Goal: Navigation & Orientation: Find specific page/section

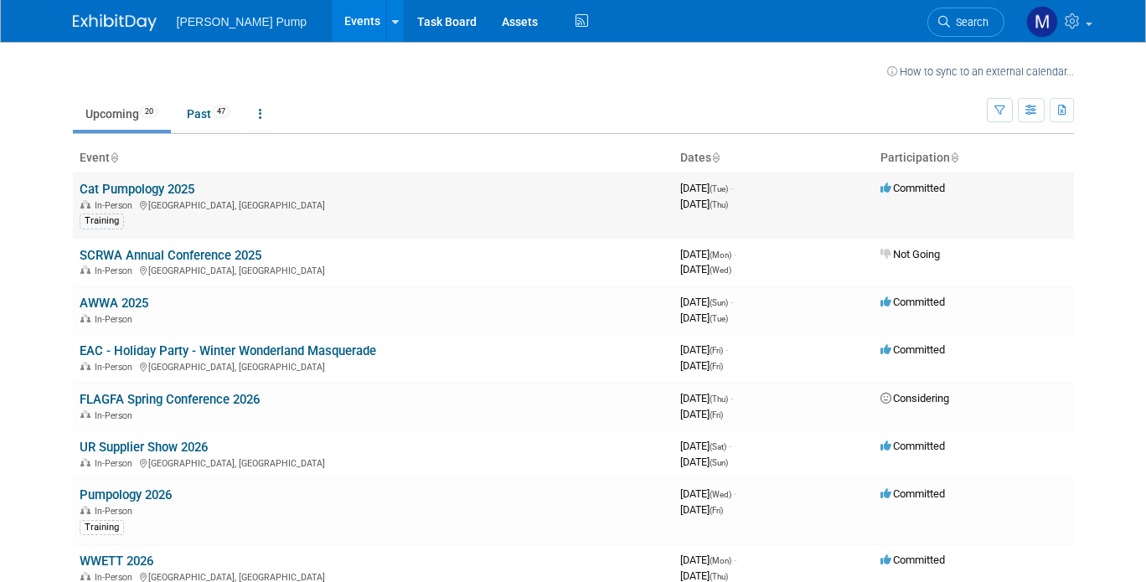
click at [151, 188] on link "Cat Pumpology 2025" at bounding box center [137, 189] width 115 height 15
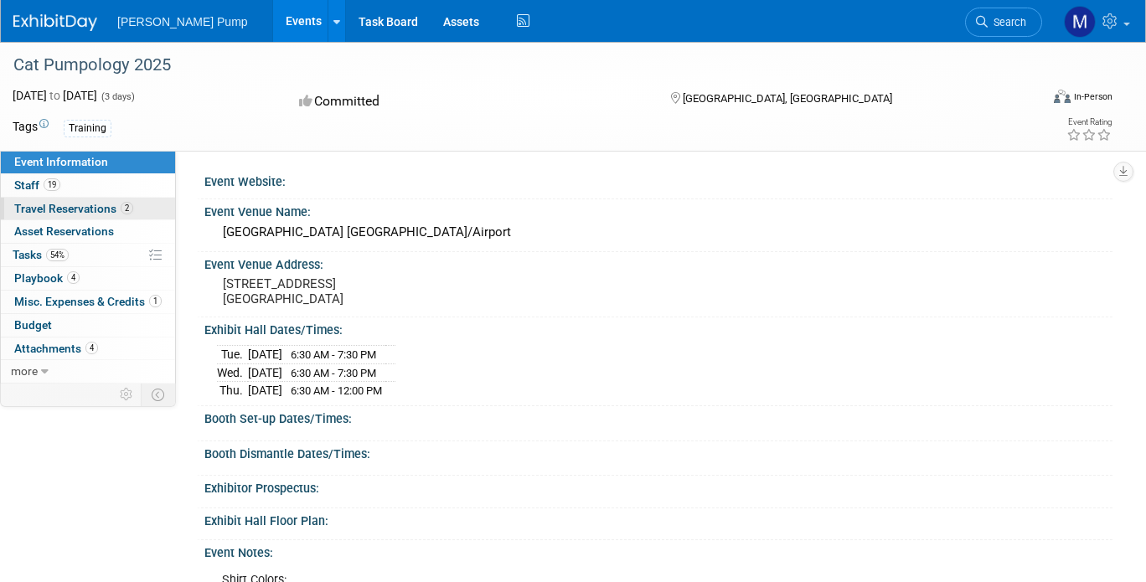
click at [36, 208] on span "Travel Reservations 2" at bounding box center [73, 208] width 119 height 13
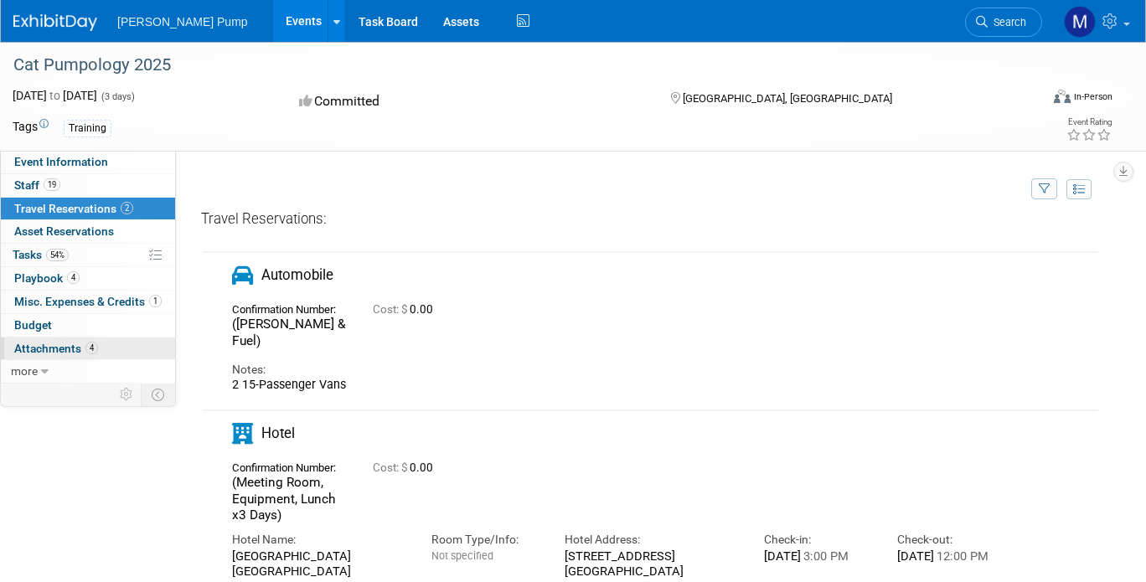
click at [55, 349] on span "Attachments 4" at bounding box center [56, 348] width 84 height 13
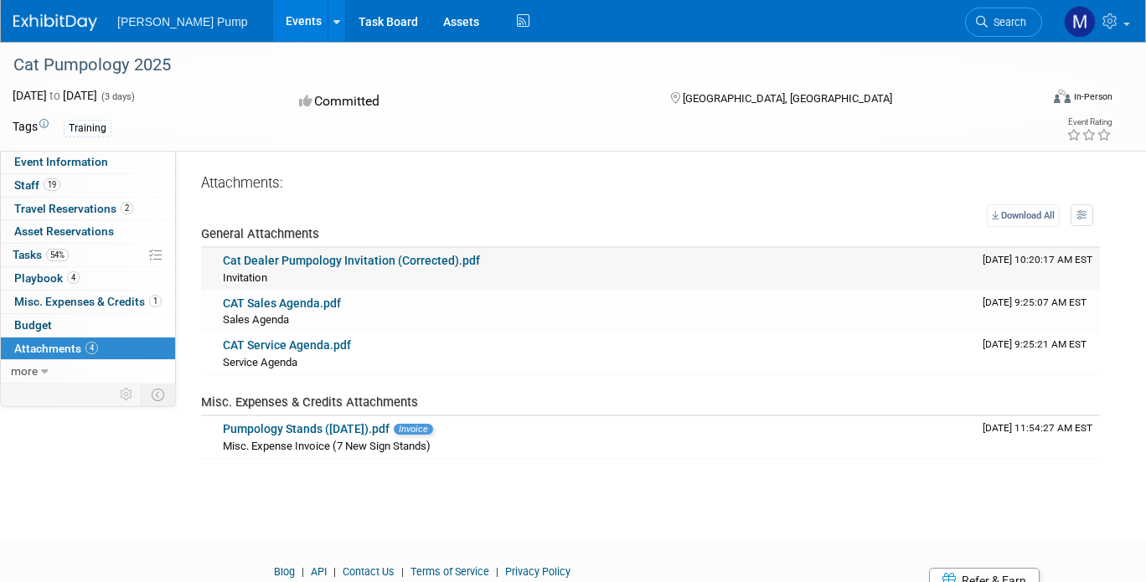
click at [343, 264] on link "Cat Dealer Pumpology Invitation (Corrected).pdf" at bounding box center [351, 260] width 257 height 13
click at [338, 257] on link "Cat Dealer Pumpology Invitation (Corrected).pdf" at bounding box center [351, 260] width 257 height 13
click at [58, 165] on span "Event Information" at bounding box center [61, 161] width 94 height 13
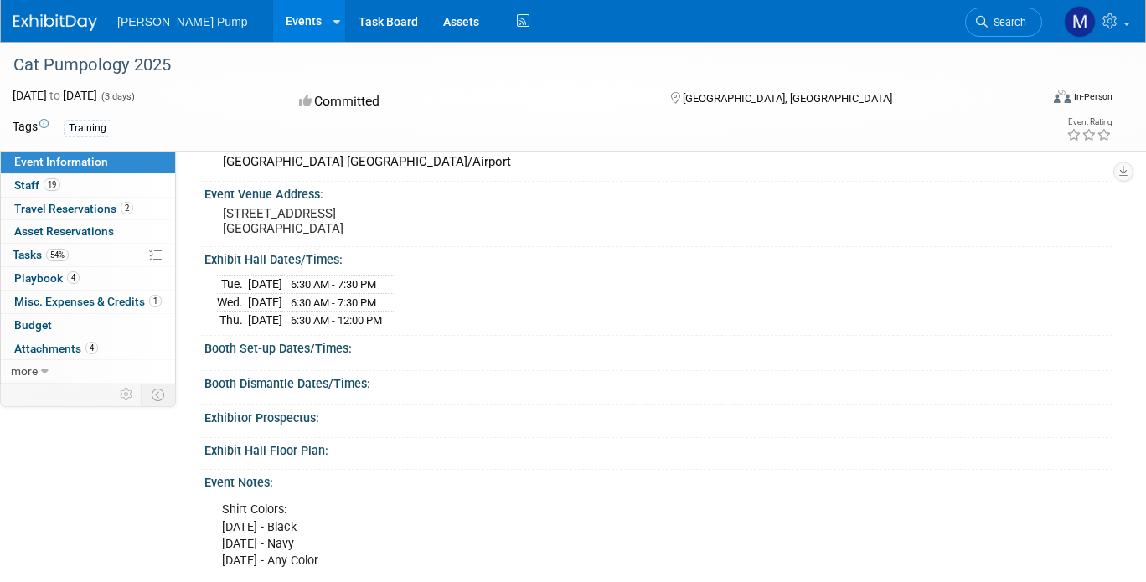
scroll to position [251, 0]
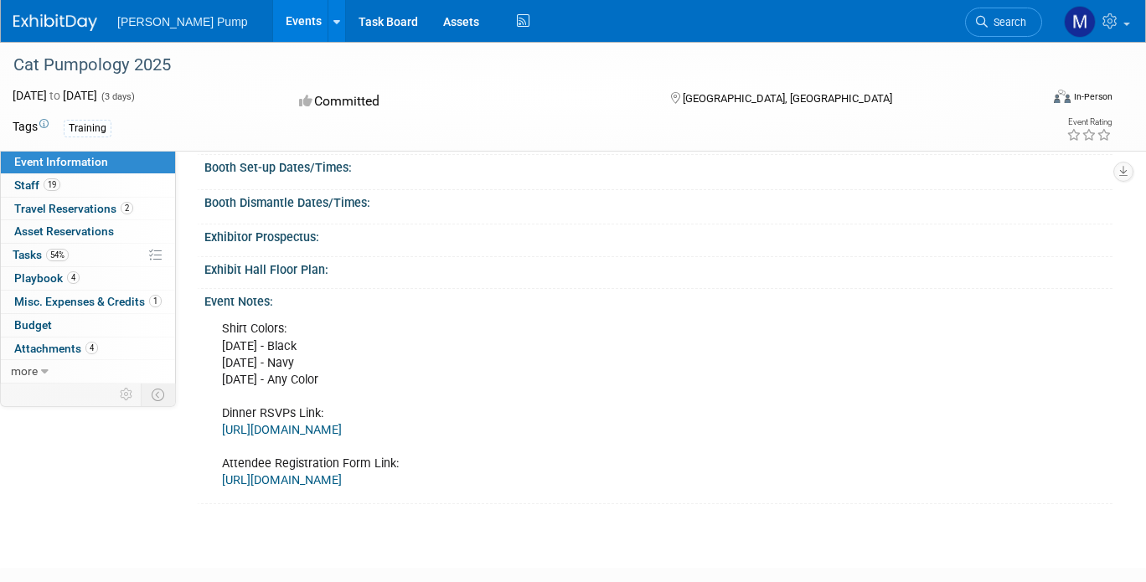
click at [342, 429] on link "https://forms.gle/QU9nzm3bsGBmUcCJ8" at bounding box center [282, 430] width 120 height 14
click at [273, 18] on link "Events" at bounding box center [303, 21] width 61 height 42
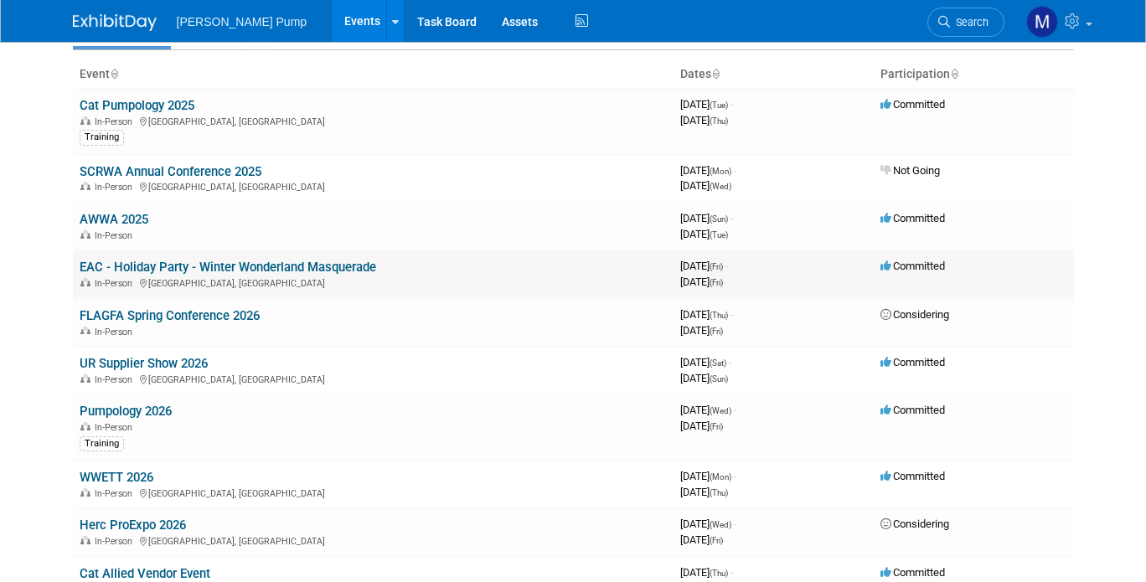
scroll to position [168, 0]
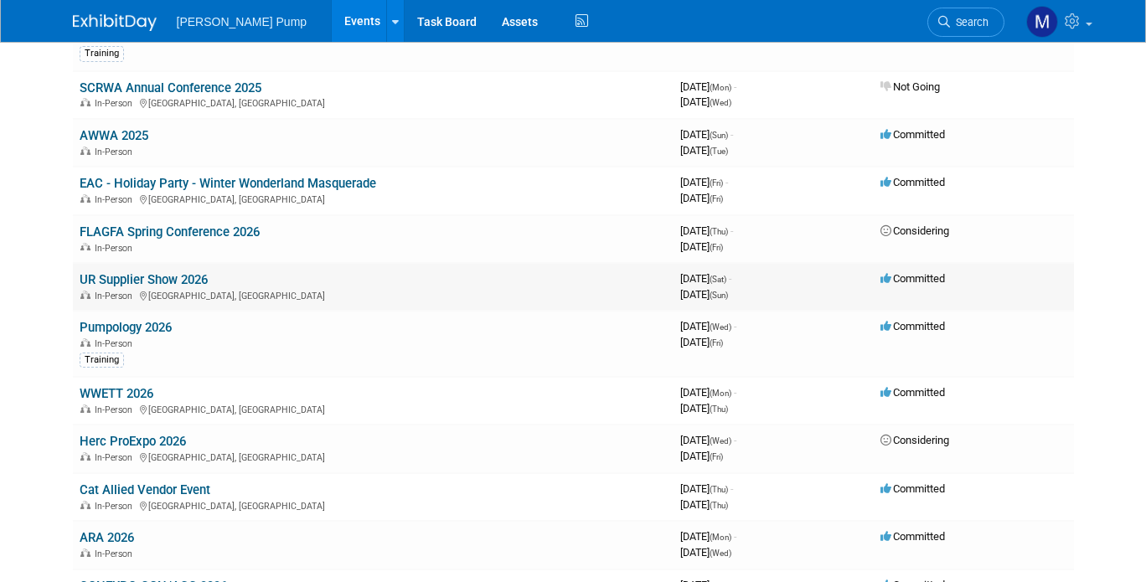
click at [184, 282] on link "UR Supplier Show 2026" at bounding box center [144, 279] width 128 height 15
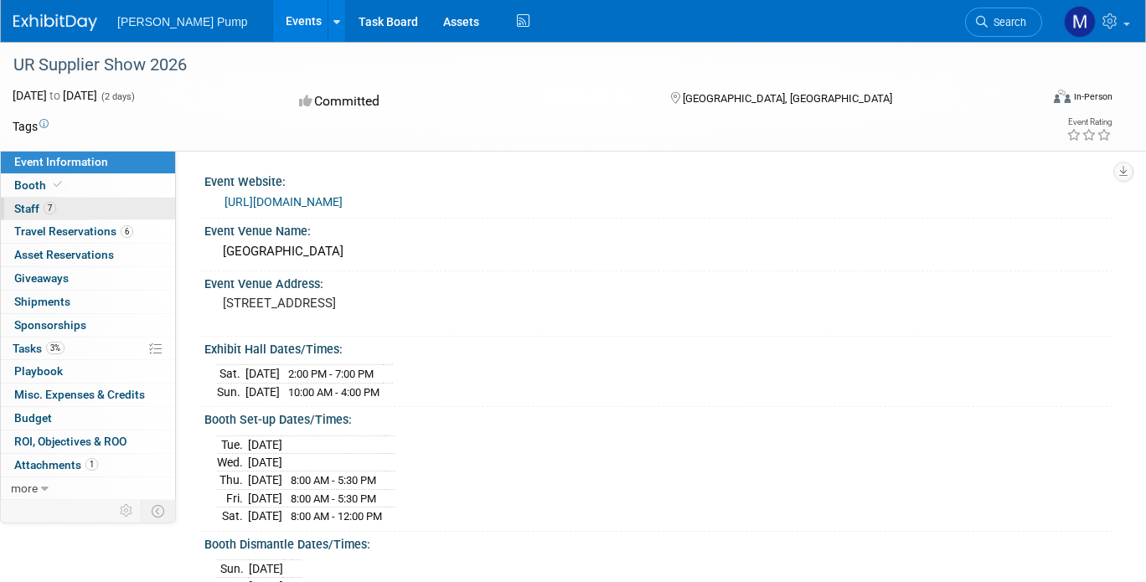
click at [34, 209] on span "Staff 7" at bounding box center [35, 208] width 42 height 13
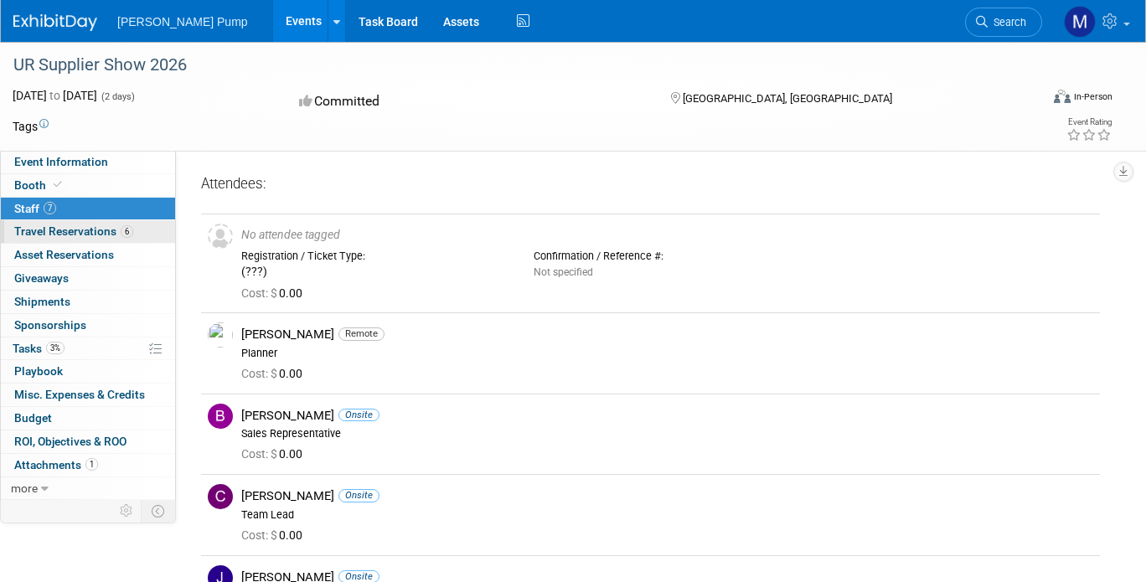
click at [59, 235] on span "Travel Reservations 6" at bounding box center [73, 231] width 119 height 13
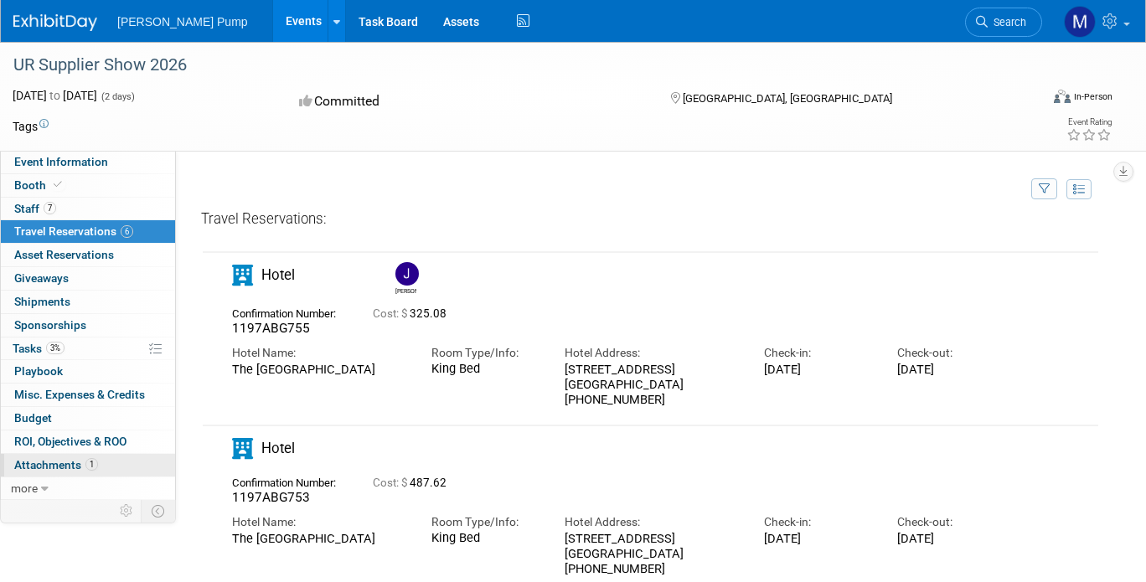
click at [53, 460] on span "Attachments 1" at bounding box center [56, 464] width 84 height 13
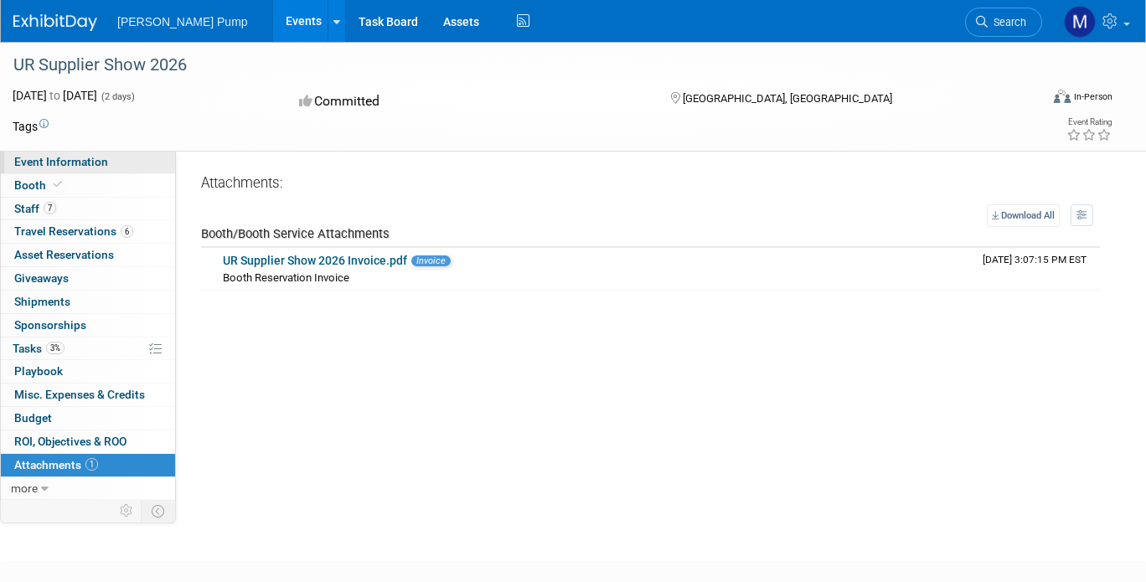
click at [45, 165] on span "Event Information" at bounding box center [61, 161] width 94 height 13
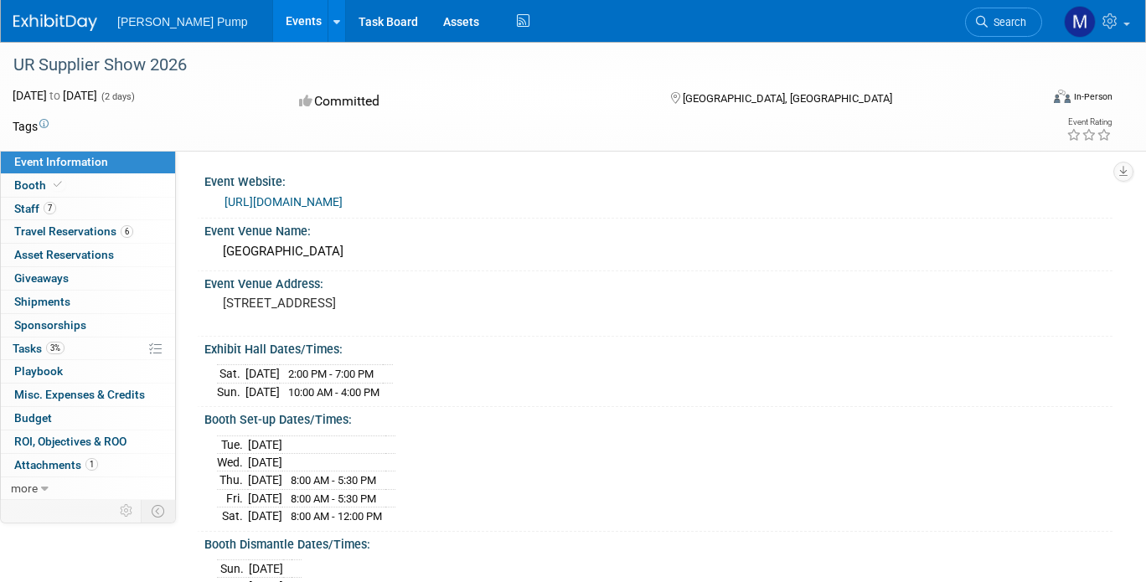
click at [273, 22] on link "Events" at bounding box center [303, 21] width 61 height 42
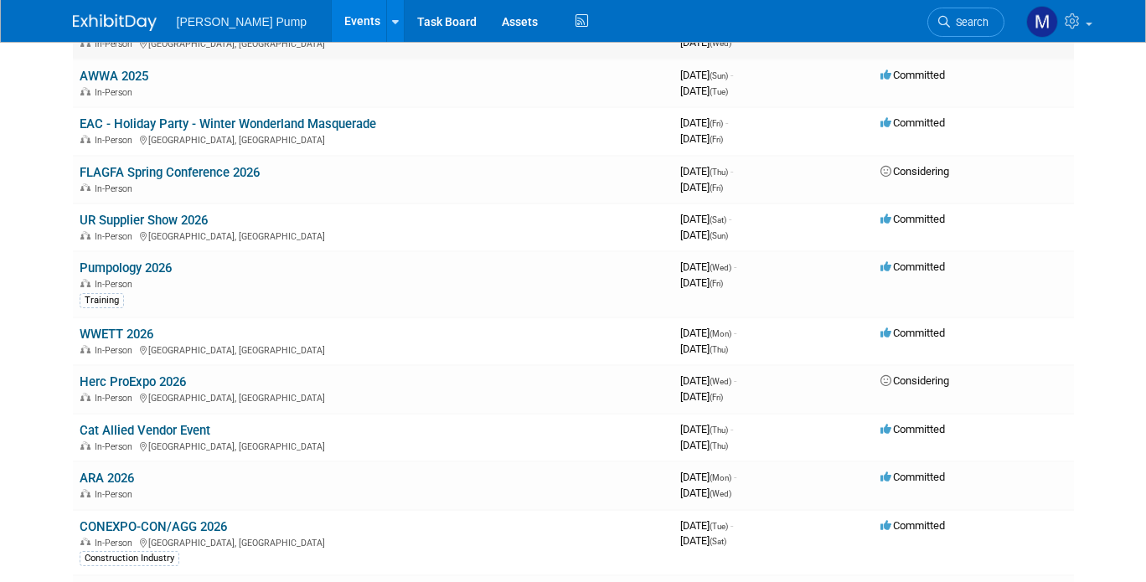
scroll to position [251, 0]
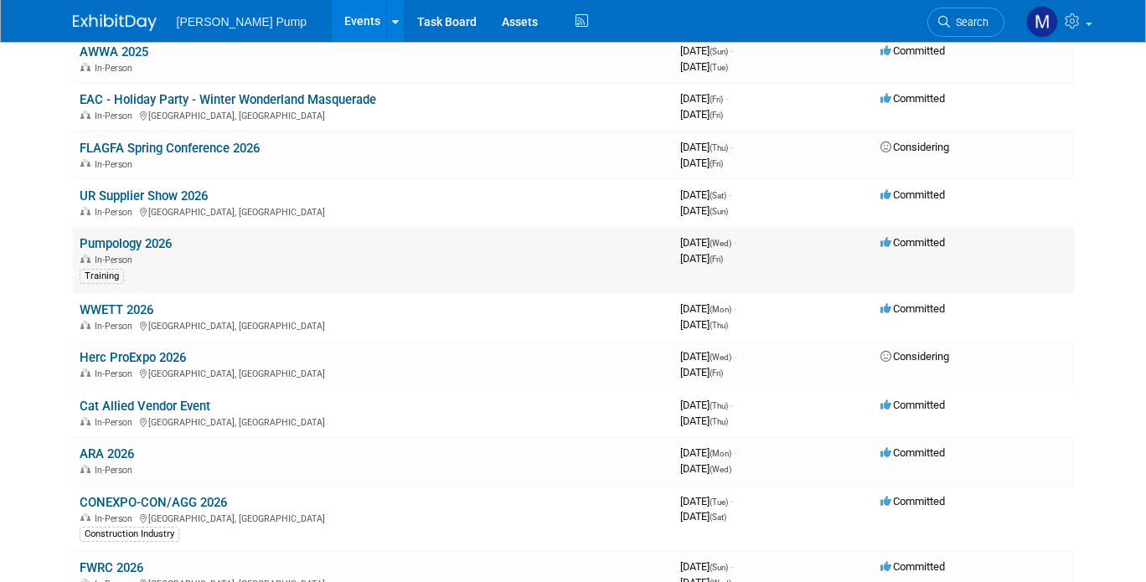
click at [154, 241] on link "Pumpology 2026" at bounding box center [126, 243] width 92 height 15
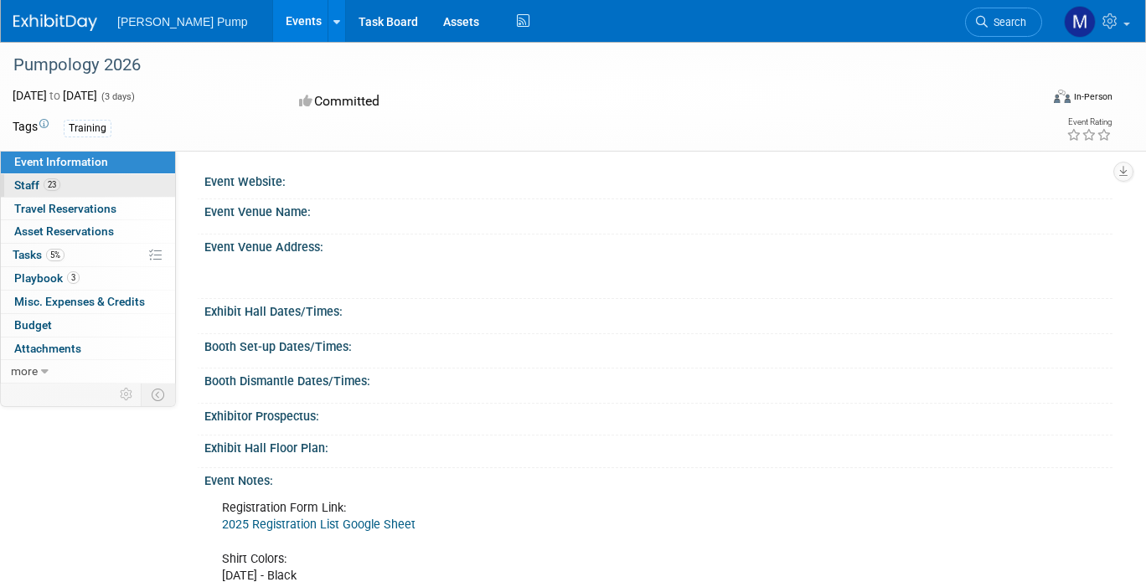
click at [32, 186] on span "Staff 23" at bounding box center [37, 184] width 46 height 13
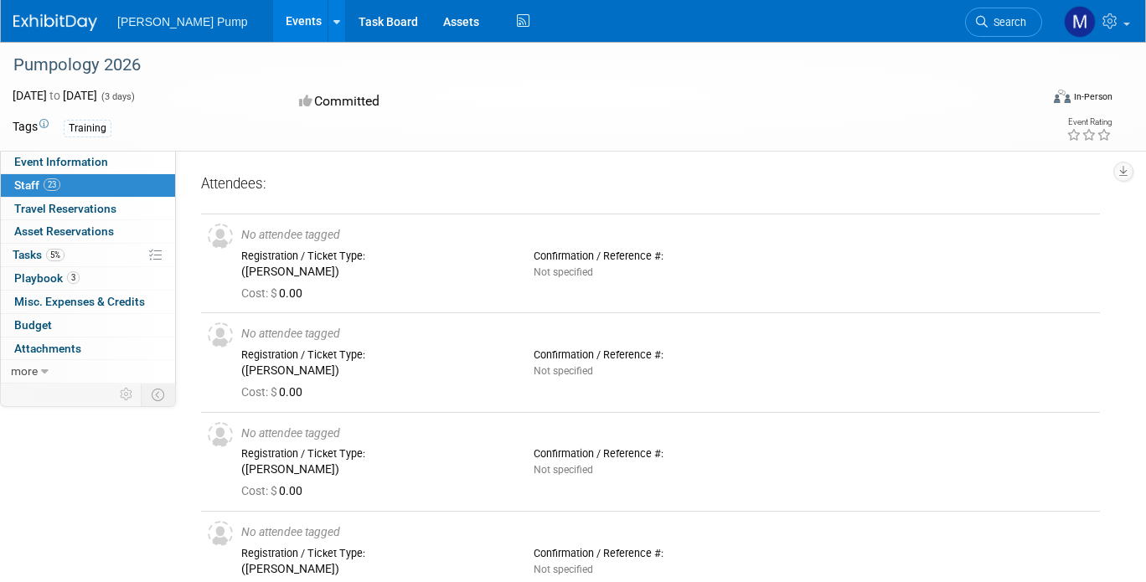
click at [273, 29] on link "Events" at bounding box center [303, 21] width 61 height 42
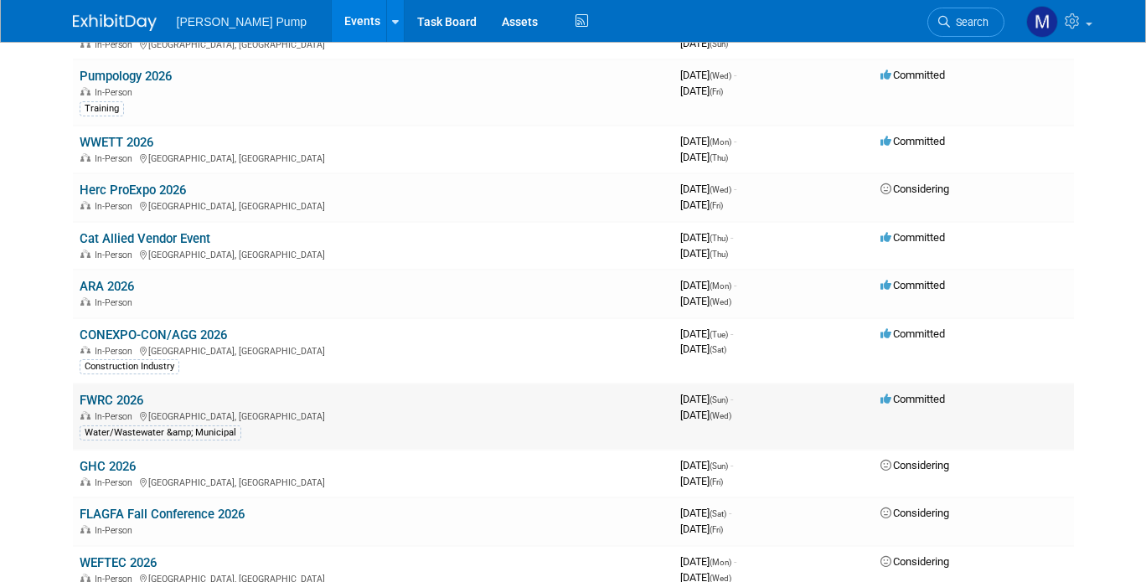
scroll to position [503, 0]
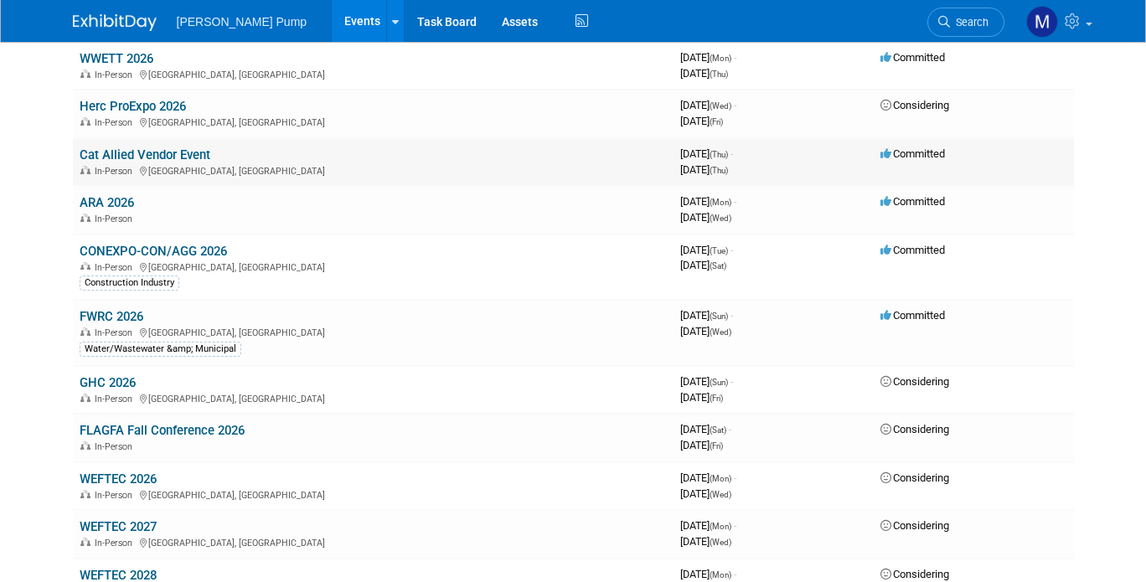
click at [174, 155] on link "Cat Allied Vendor Event" at bounding box center [145, 154] width 131 height 15
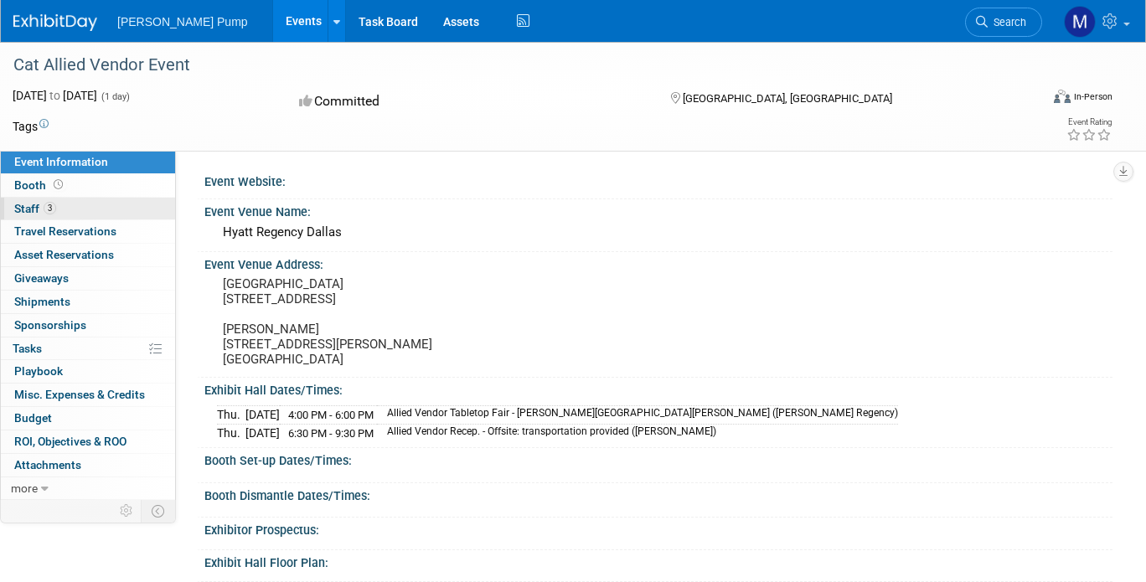
click at [34, 209] on span "Staff 3" at bounding box center [35, 208] width 42 height 13
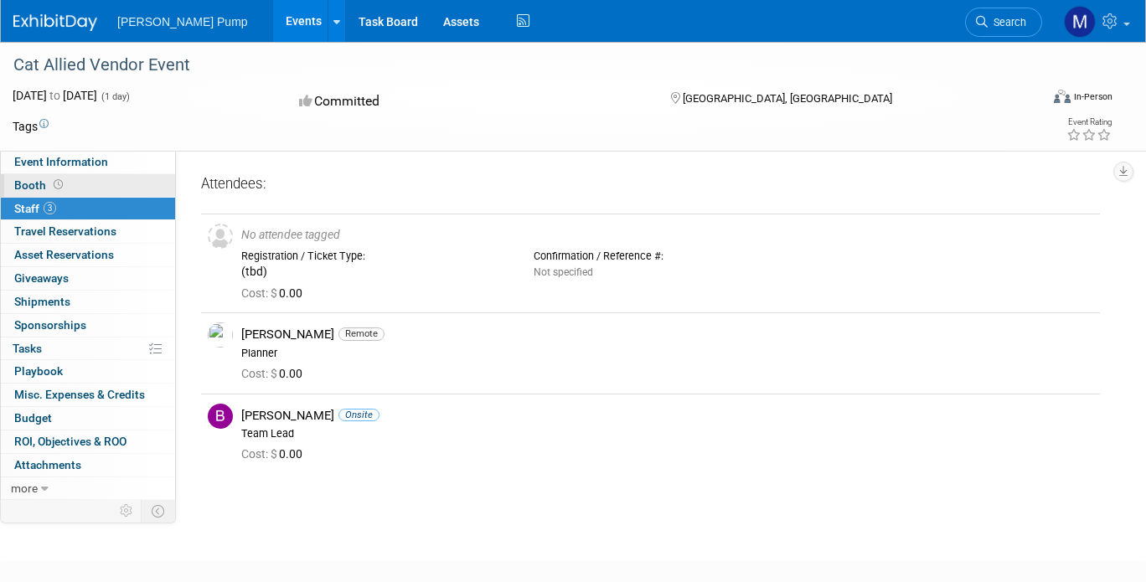
click at [25, 186] on span "Booth" at bounding box center [40, 184] width 52 height 13
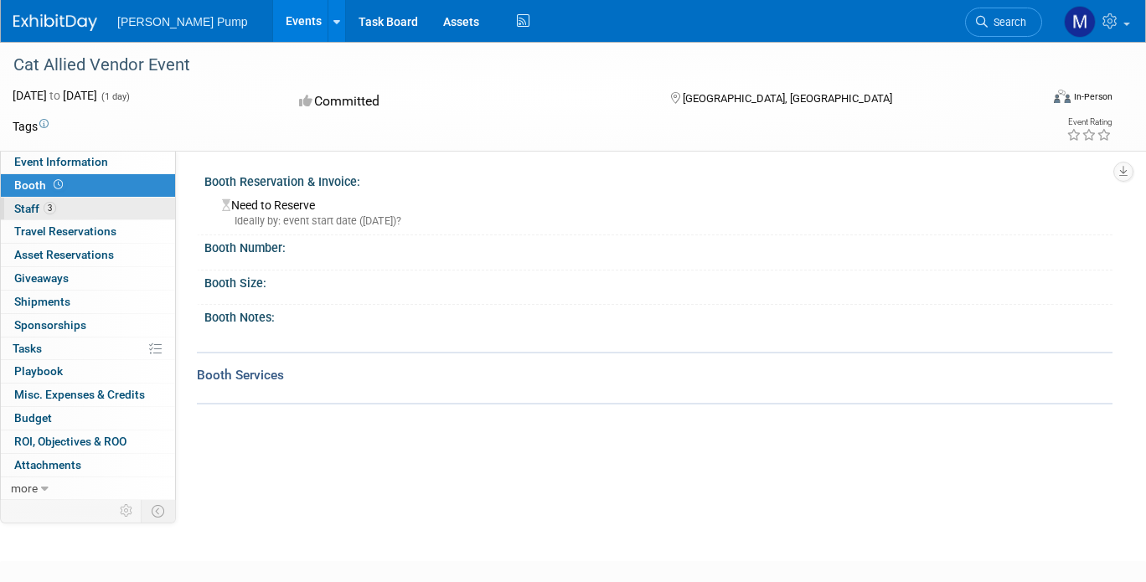
click at [26, 204] on span "Staff 3" at bounding box center [35, 208] width 42 height 13
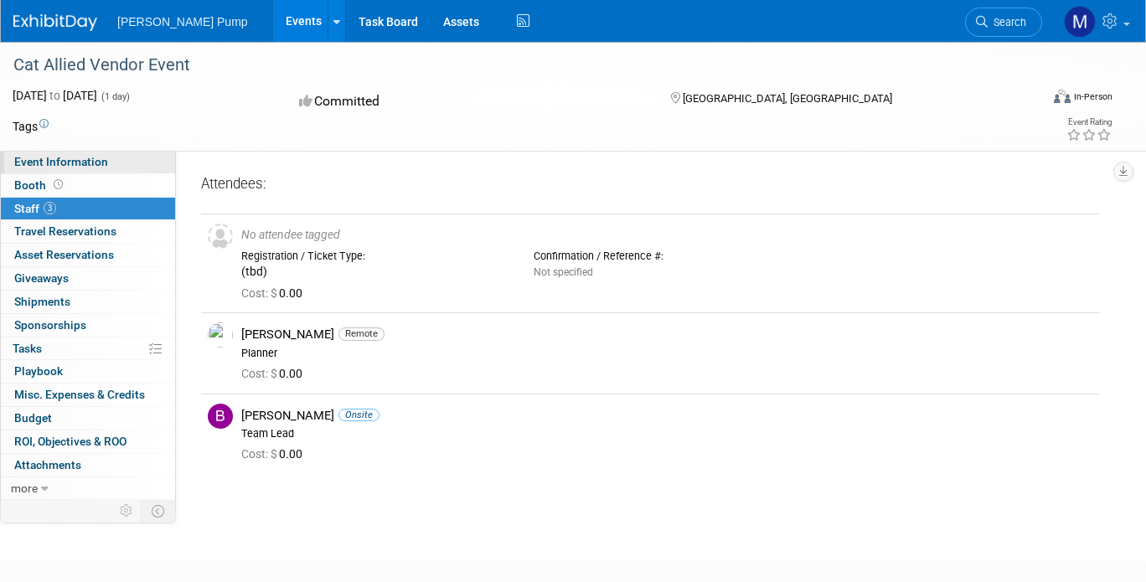
click at [49, 163] on span "Event Information" at bounding box center [61, 161] width 94 height 13
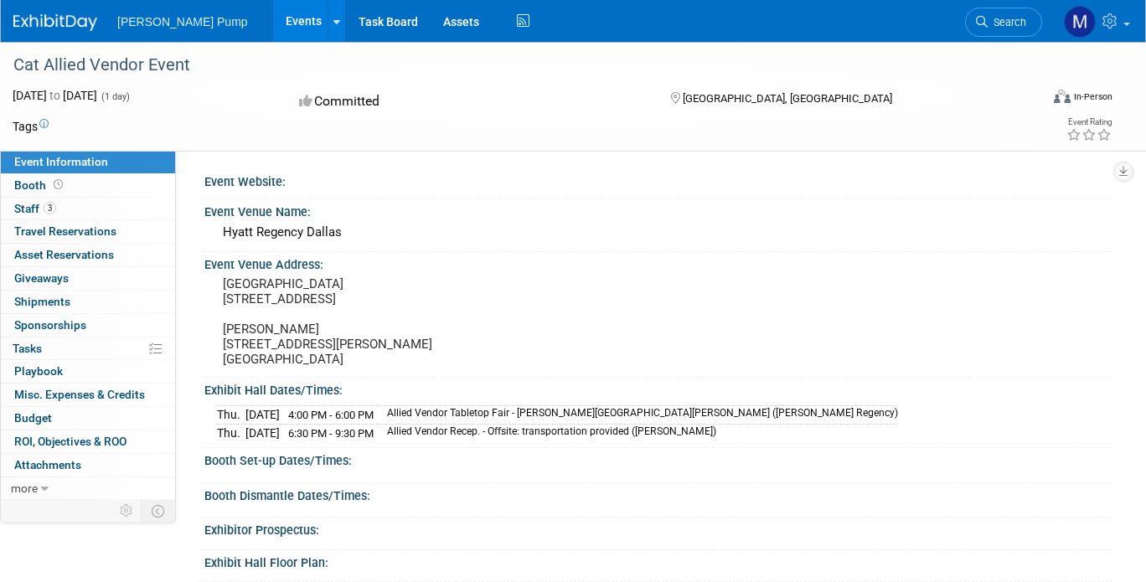
click at [273, 23] on link "Events" at bounding box center [303, 21] width 61 height 42
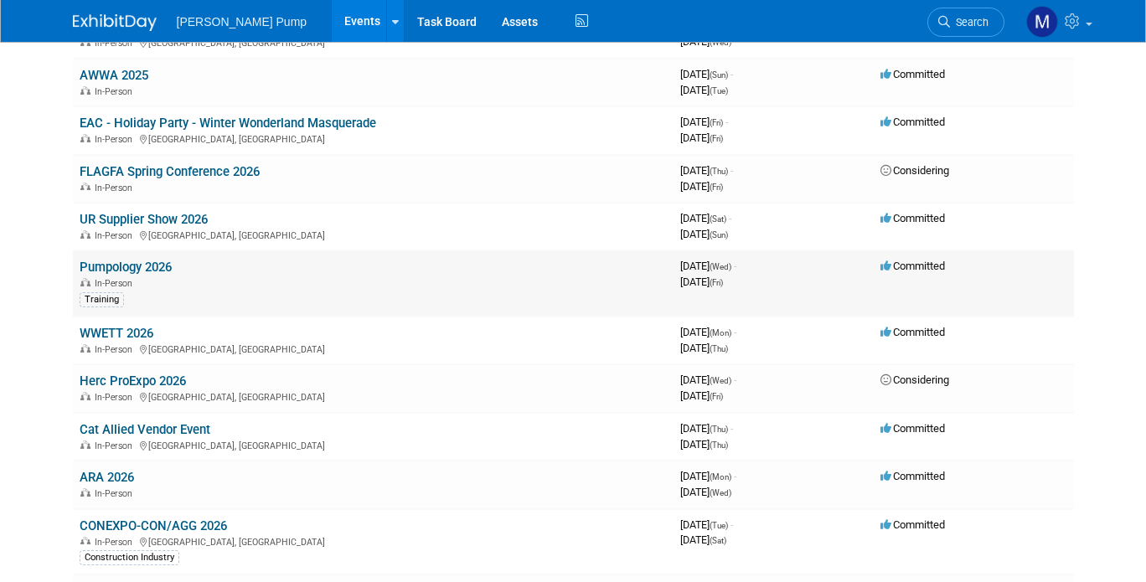
scroll to position [251, 0]
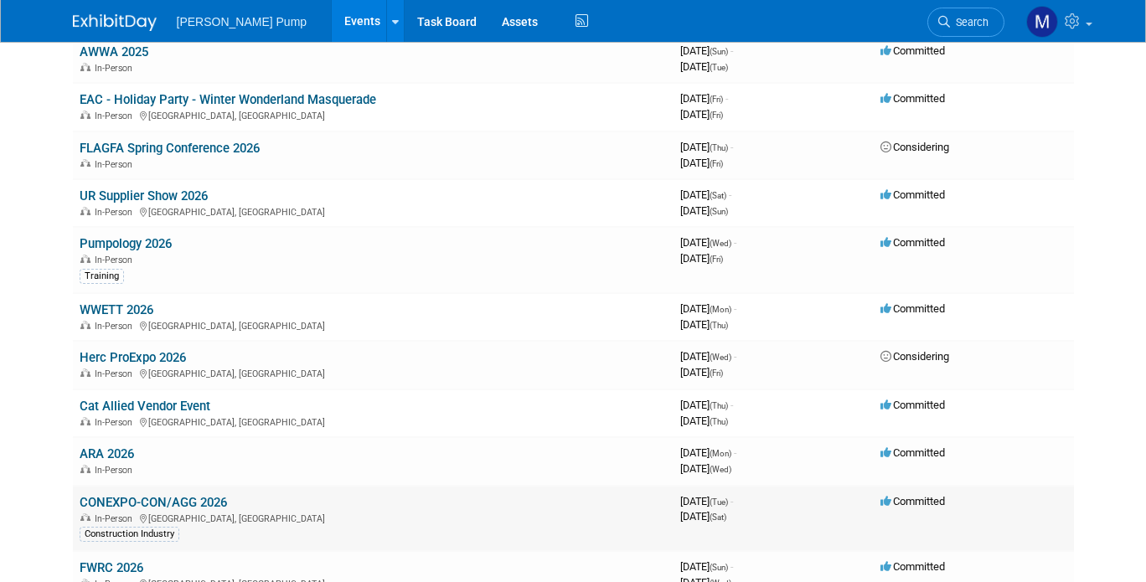
click at [182, 511] on div "In-Person Las Vegas, NV" at bounding box center [373, 517] width 587 height 13
click at [206, 504] on link "CONEXPO-CON/AGG 2026" at bounding box center [153, 502] width 147 height 15
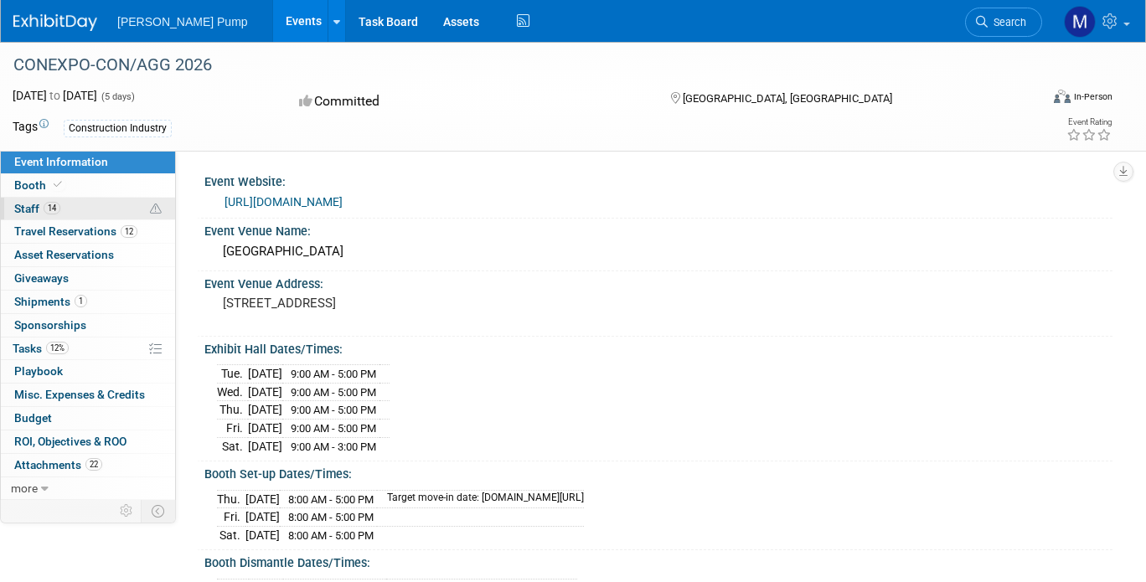
click at [33, 209] on span "Staff 14" at bounding box center [37, 208] width 46 height 13
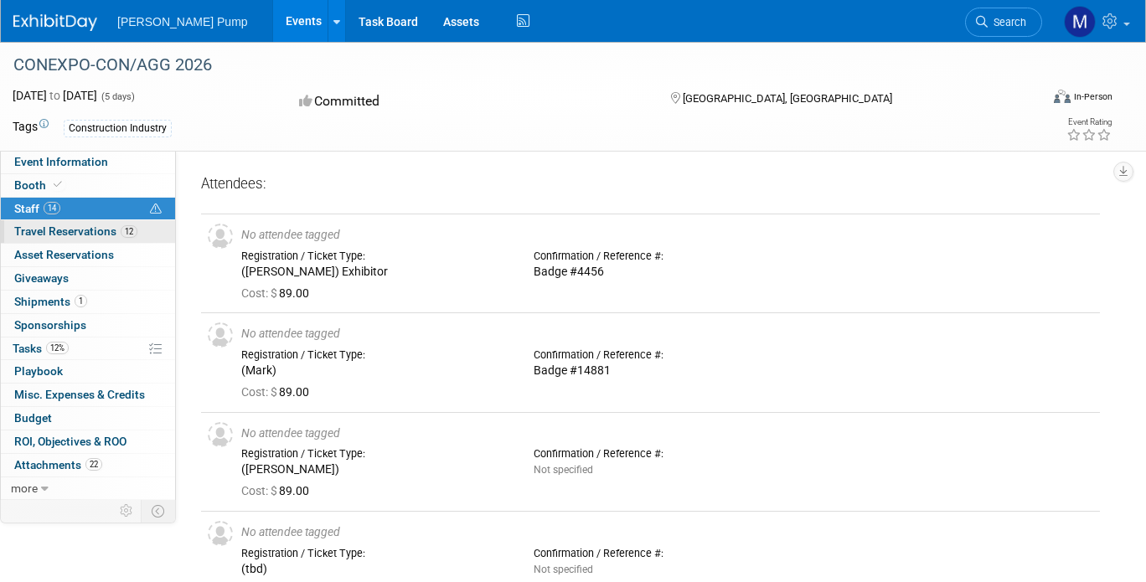
click at [59, 230] on span "Travel Reservations 12" at bounding box center [75, 231] width 123 height 13
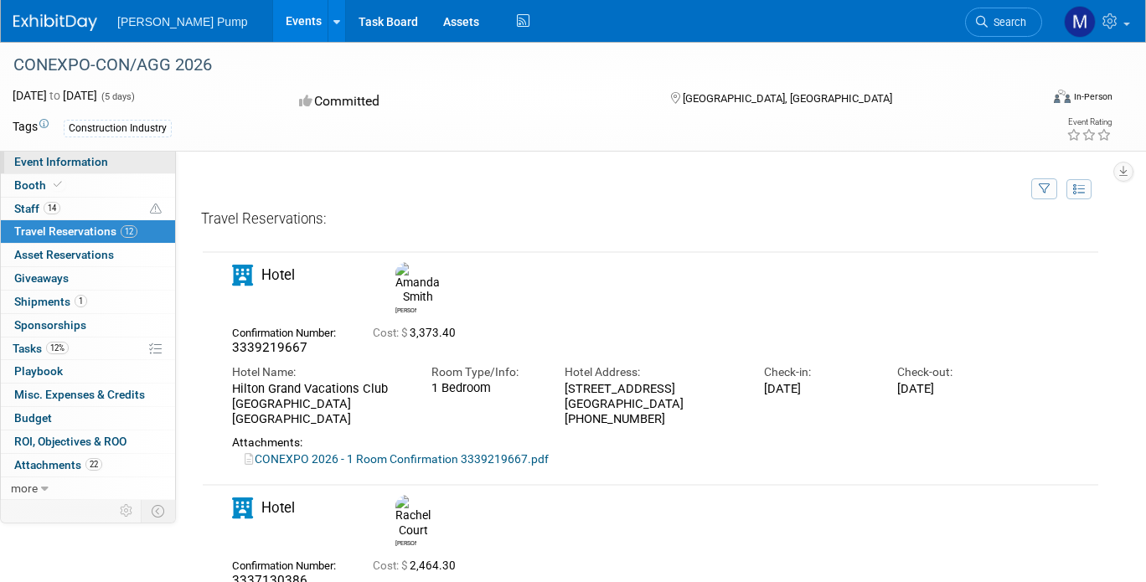
click at [45, 168] on span "Event Information" at bounding box center [61, 161] width 94 height 13
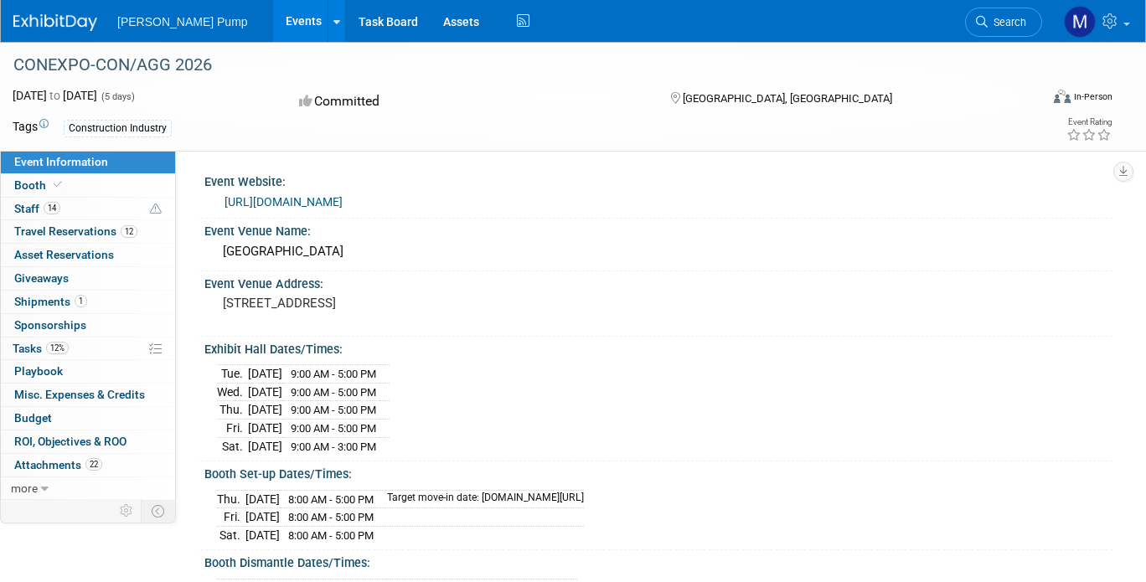
click at [273, 13] on link "Events" at bounding box center [303, 21] width 61 height 42
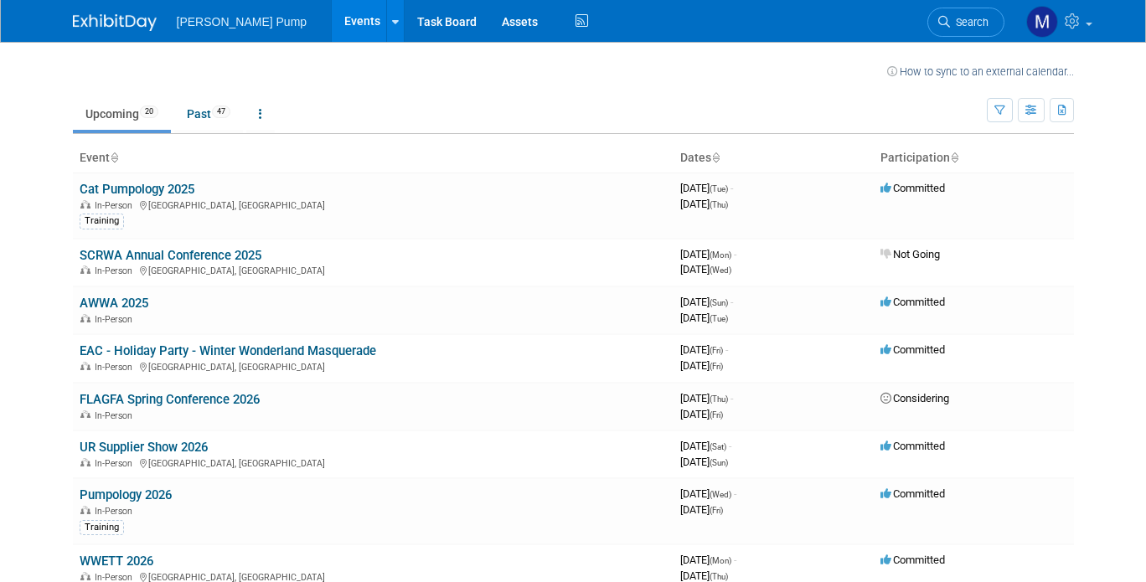
click at [391, 91] on td "Upcoming 20 Past 47 All Events 67 Past and Upcoming Grouped Annually Events gro…" at bounding box center [530, 107] width 914 height 54
